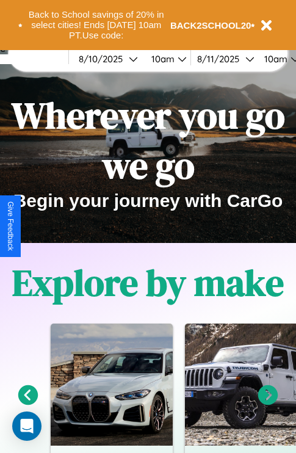
scroll to position [188, 0]
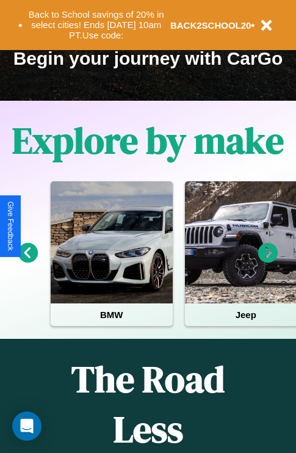
click at [268, 261] on icon at bounding box center [268, 253] width 20 height 20
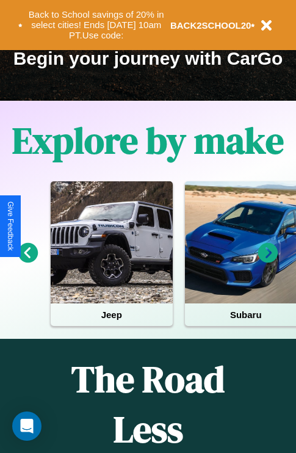
click at [268, 261] on icon at bounding box center [268, 253] width 20 height 20
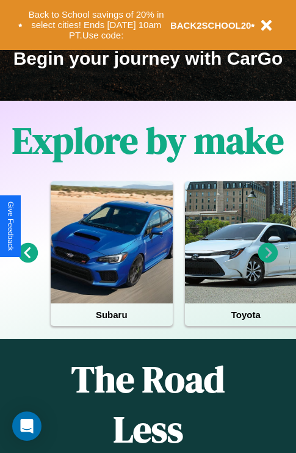
click at [268, 261] on icon at bounding box center [268, 253] width 20 height 20
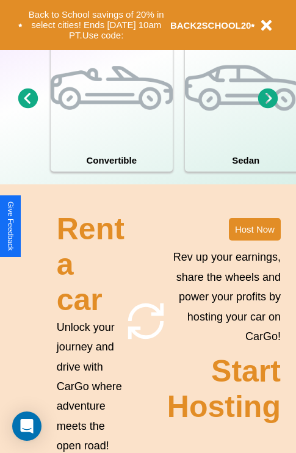
scroll to position [951, 0]
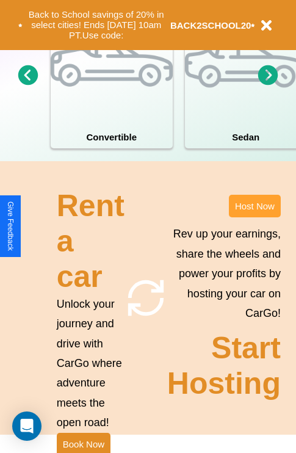
click at [254, 217] on button "Host Now" at bounding box center [255, 206] width 52 height 23
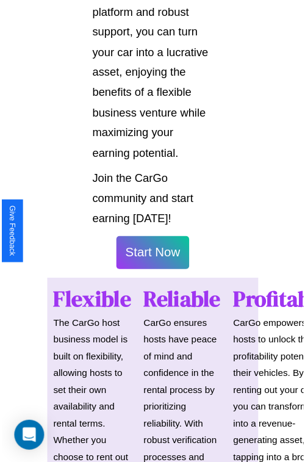
scroll to position [864, 0]
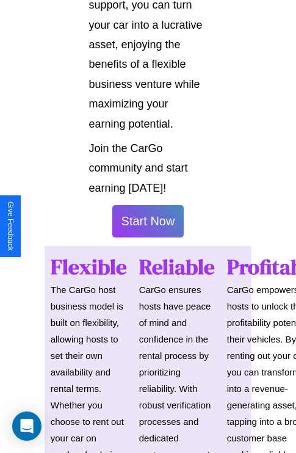
click at [148, 226] on button "Start Now" at bounding box center [148, 221] width 72 height 32
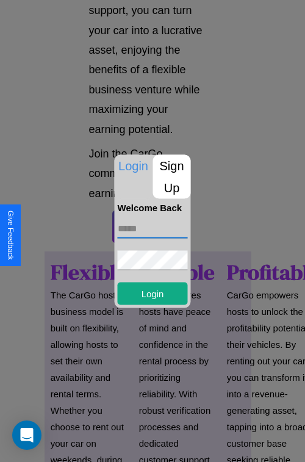
click at [153, 228] on input "text" at bounding box center [153, 228] width 70 height 20
type input "**********"
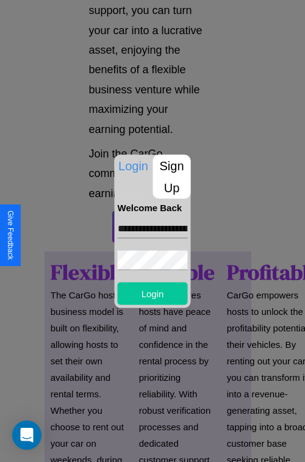
click at [153, 293] on button "Login" at bounding box center [153, 293] width 70 height 23
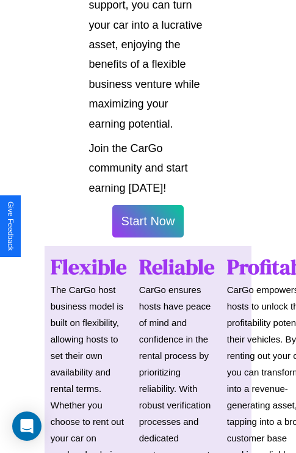
scroll to position [866, 0]
